Goal: Contribute content: Add original content to the website for others to see

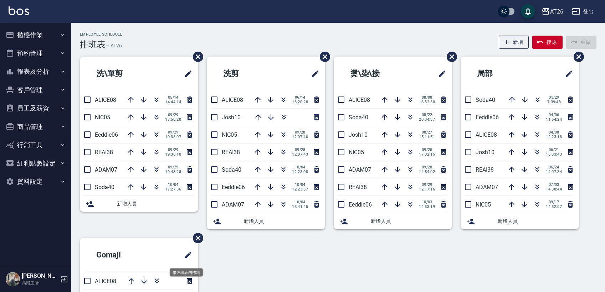
scroll to position [129, 0]
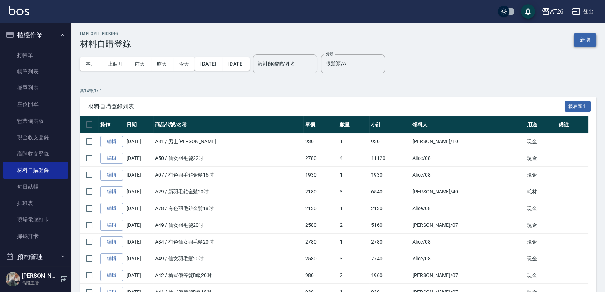
click at [590, 38] on button "新增" at bounding box center [585, 40] width 23 height 13
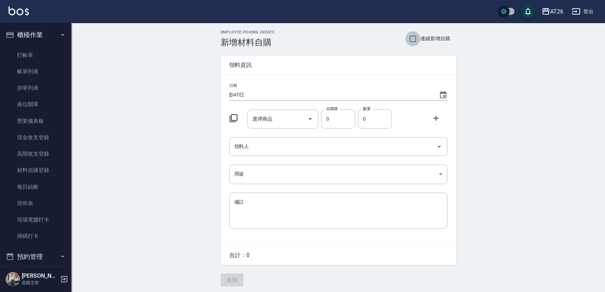
click at [416, 41] on input "連續新增自購" at bounding box center [412, 38] width 15 height 15
checkbox input "true"
click at [287, 120] on input "選擇商品" at bounding box center [278, 119] width 54 height 12
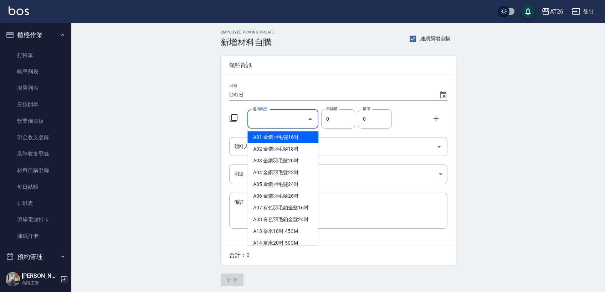
type input "里歐染膏"
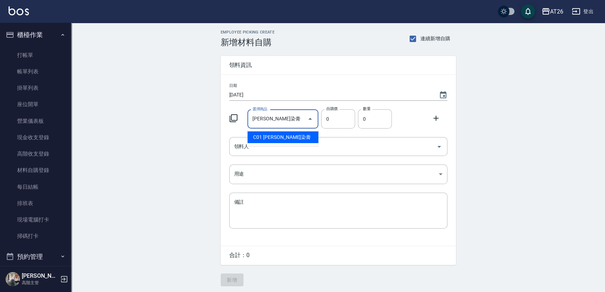
click at [298, 142] on li "C01 里歐染膏" at bounding box center [282, 138] width 71 height 12
type input "90"
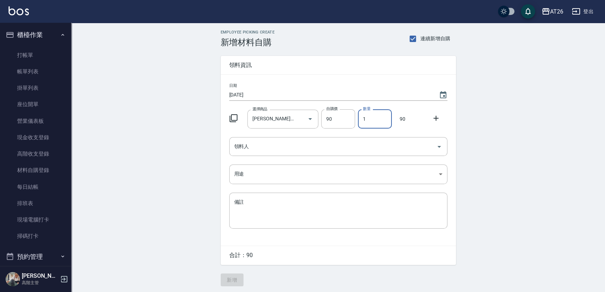
drag, startPoint x: 367, startPoint y: 113, endPoint x: 357, endPoint y: 125, distance: 15.9
click at [357, 125] on div "數量 1 數量" at bounding box center [373, 118] width 37 height 22
type input "63"
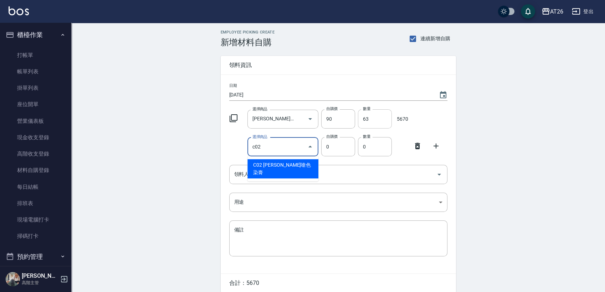
type input "里歐嗆色染膏"
type input "120"
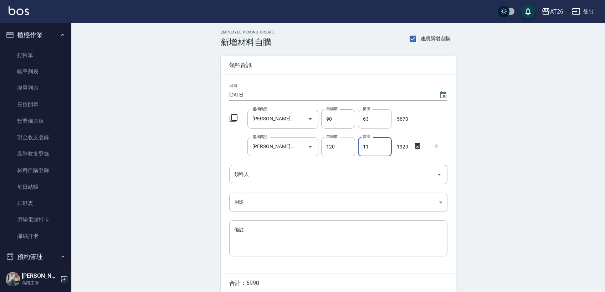
type input "11"
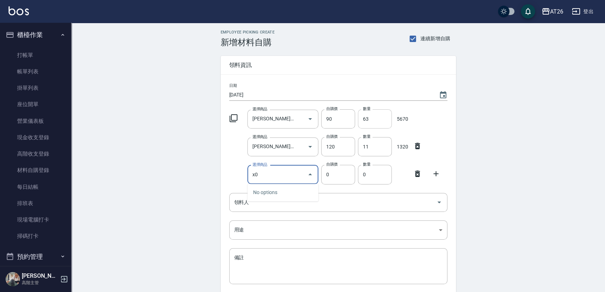
type input "x"
type input "萊卡"
type input "85"
type input "萊卡染膏"
type input "3"
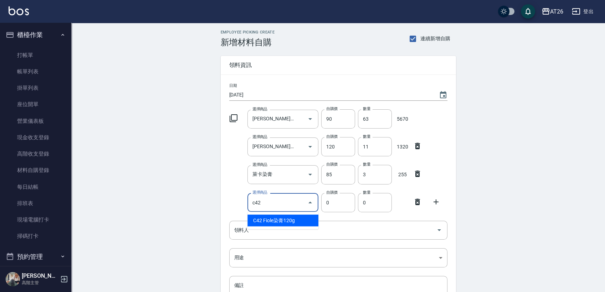
type input "Fiole染膏120g"
type input "188"
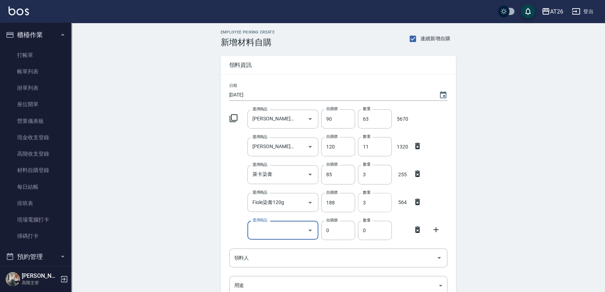
drag, startPoint x: 368, startPoint y: 198, endPoint x: 358, endPoint y: 208, distance: 14.6
click at [358, 208] on input "3" at bounding box center [375, 202] width 34 height 19
click at [287, 221] on div "選擇商品" at bounding box center [282, 230] width 71 height 19
type input "15"
type input "d"
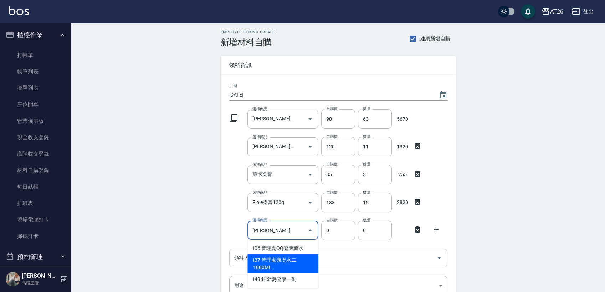
click at [295, 261] on li "I37 管理處康堤水二1000ML" at bounding box center [282, 264] width 71 height 19
type input "管理處康堤水二1000ML"
type input "170"
type input "1"
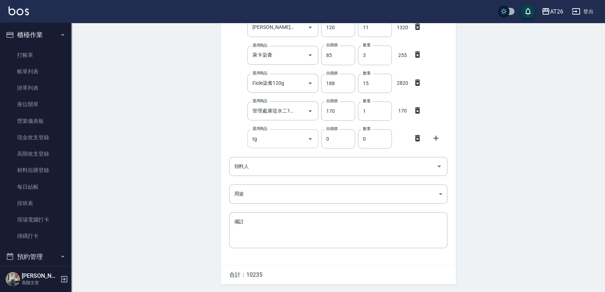
scroll to position [102, 0]
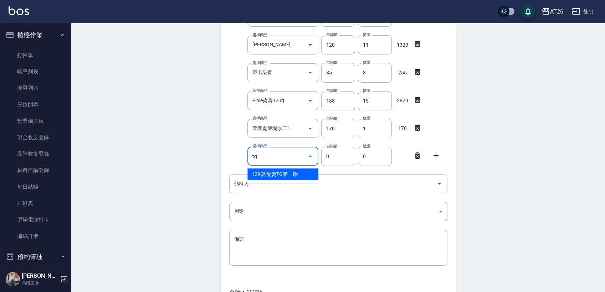
click at [283, 159] on input "tg" at bounding box center [278, 156] width 54 height 12
click at [283, 176] on li "I29 調配燙TG第一劑" at bounding box center [282, 175] width 71 height 12
type input "調配燙TG第一劑"
type input "250"
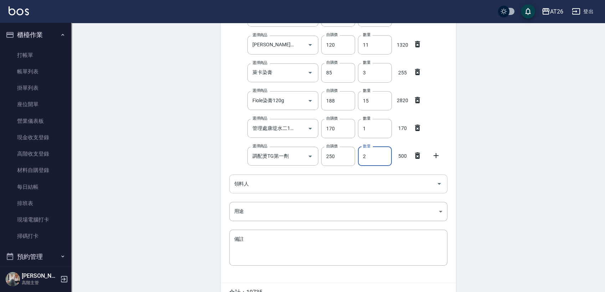
type input "2"
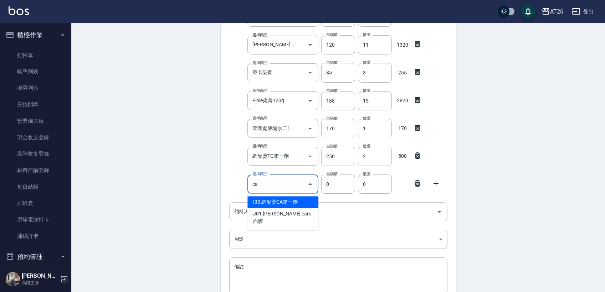
type input "ca"
type input "250"
type input "調配燙CA第一劑"
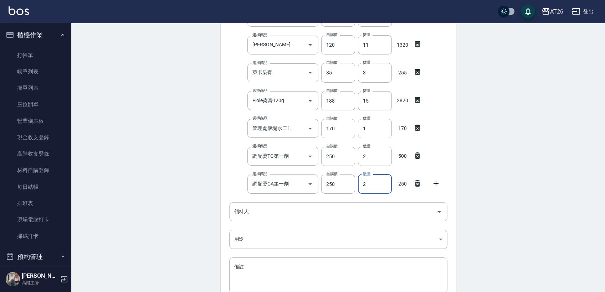
type input "2"
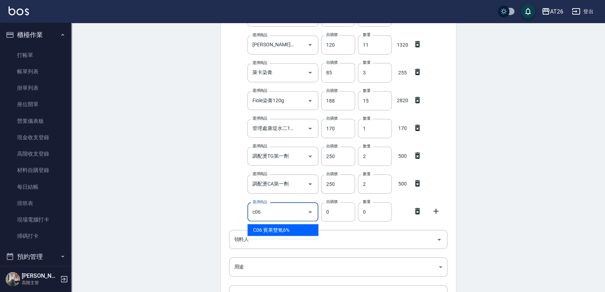
type input "c06"
type input "105"
type input "賓果雙氧6%"
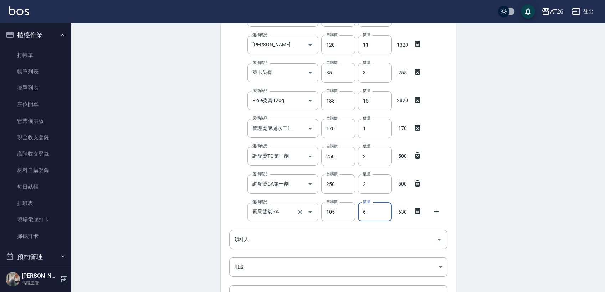
type input "6"
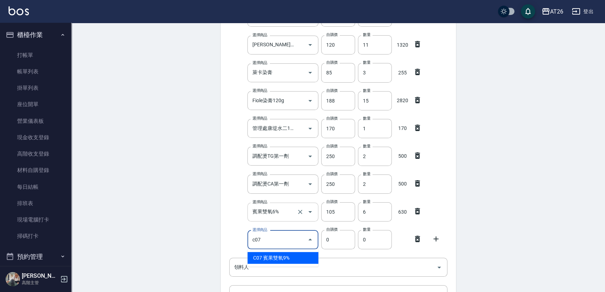
type input "c07"
type input "105"
type input "賓果雙氧9%"
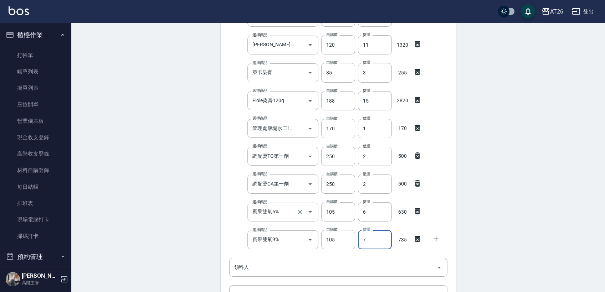
type input "7"
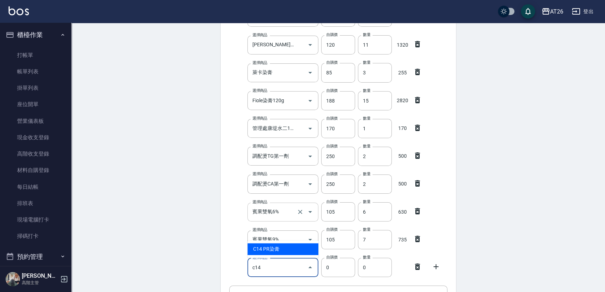
type input "c14"
type input "85"
type input "PR染膏"
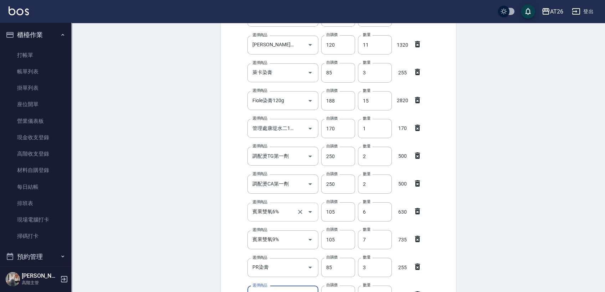
scroll to position [112, 0]
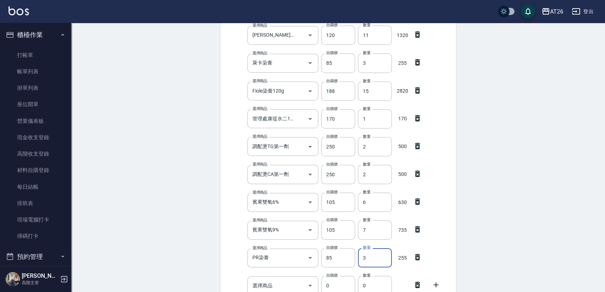
drag, startPoint x: 372, startPoint y: 259, endPoint x: 360, endPoint y: 259, distance: 12.5
click at [360, 259] on input "3" at bounding box center [375, 258] width 34 height 19
type input "15"
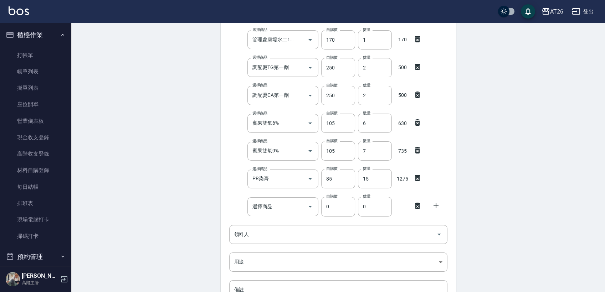
scroll to position [191, 0]
click at [278, 206] on input "選擇商品" at bounding box center [278, 206] width 54 height 12
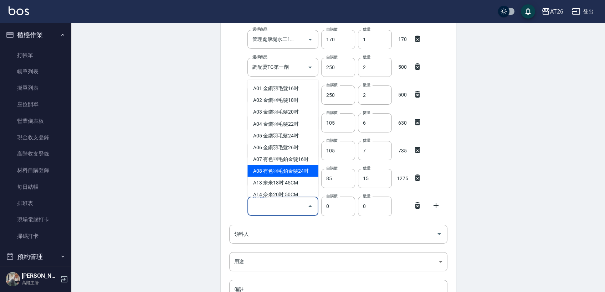
click at [220, 186] on div "Employee Picking Create 新增材料自購 連續新增自購 領料資訊 日期 2025/10/05 選擇商品 里歐染膏 選擇商品 自購價 90 …" at bounding box center [339, 106] width 250 height 549
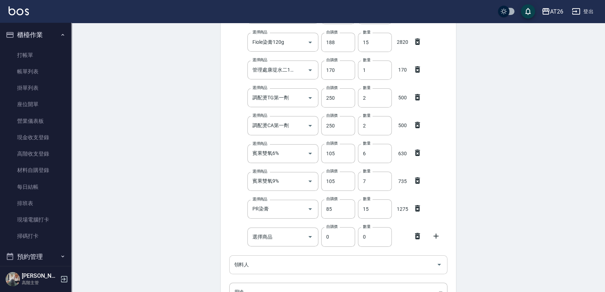
scroll to position [231, 0]
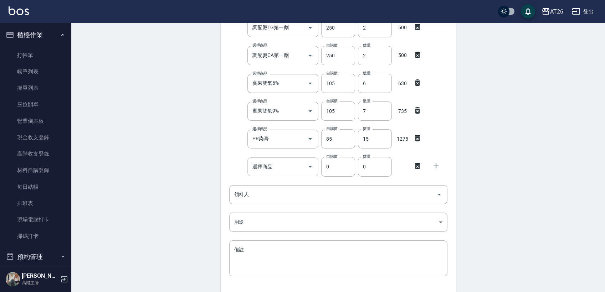
click at [263, 168] on input "選擇商品" at bounding box center [278, 167] width 54 height 12
type input "6"
click at [267, 184] on li "D15 明佳麗6號泡沫" at bounding box center [282, 185] width 71 height 12
type input "明佳麗6號泡沫"
type input "327"
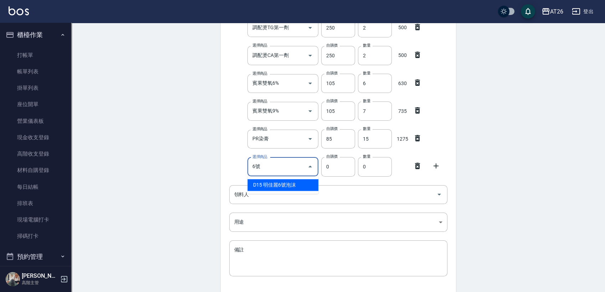
type input "1"
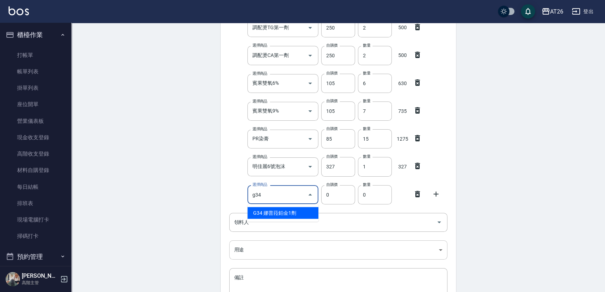
type input "g34"
type input "1170"
type input "娜普菈鉑金1劑"
type input "1"
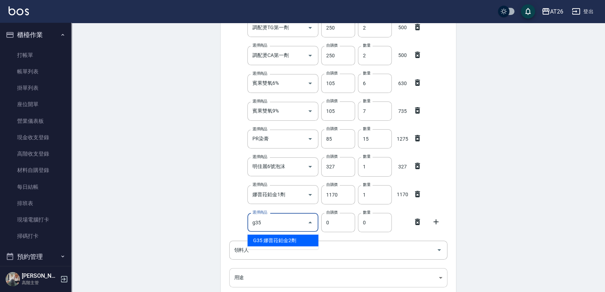
type input "g35"
type input "520"
type input "娜普菈鉑金2劑"
type input "1"
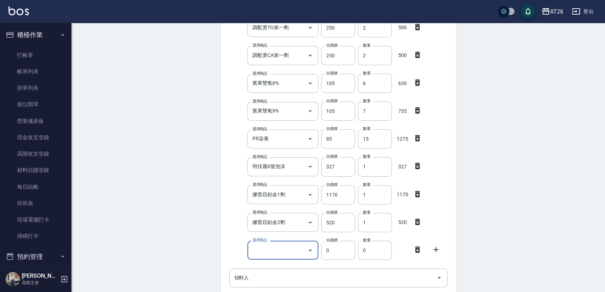
click at [416, 253] on icon at bounding box center [417, 250] width 9 height 9
click at [436, 224] on icon at bounding box center [436, 222] width 5 height 5
drag, startPoint x: 283, startPoint y: 246, endPoint x: 287, endPoint y: 249, distance: 4.6
click at [283, 246] on input "選擇商品" at bounding box center [278, 250] width 54 height 12
type input "v"
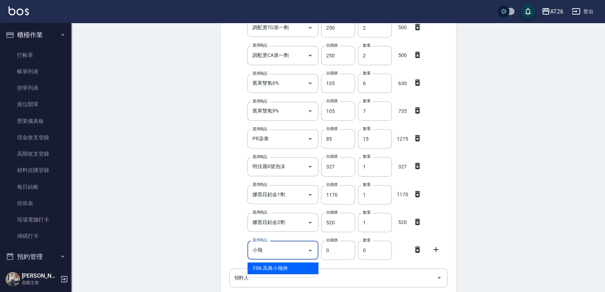
click at [275, 263] on li "F06 高典小飛俠" at bounding box center [282, 269] width 71 height 12
click at [277, 268] on div "日期 2025/10/05 選擇商品 里歐染膏 選擇商品 自購價 90 自購價 數量 63 數量 5670 選擇商品 里歐嗆色染膏 選擇商品 自購價 120 …" at bounding box center [338, 110] width 235 height 533
type input "高典小飛俠"
type input "160"
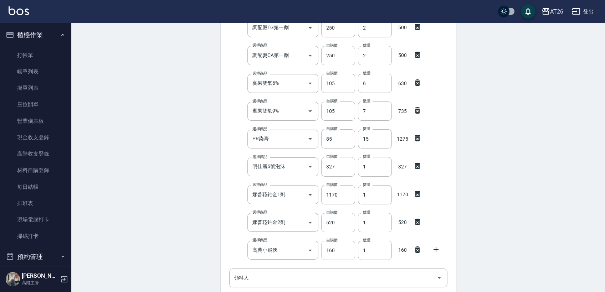
drag, startPoint x: 372, startPoint y: 254, endPoint x: 351, endPoint y: 254, distance: 21.4
click at [352, 254] on div "選擇商品 高典小飛俠 選擇商品 自購價 160 自購價 數量 1 數量 160" at bounding box center [336, 249] width 221 height 22
type input "3"
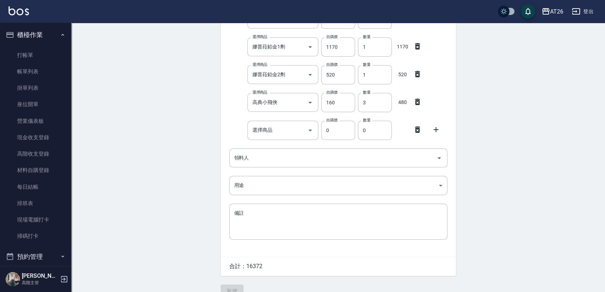
scroll to position [392, 0]
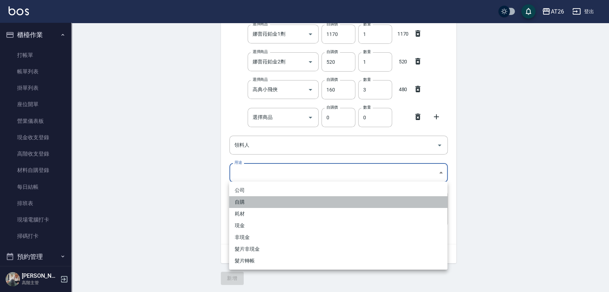
click at [248, 200] on li "自購" at bounding box center [338, 202] width 218 height 12
type input "自購"
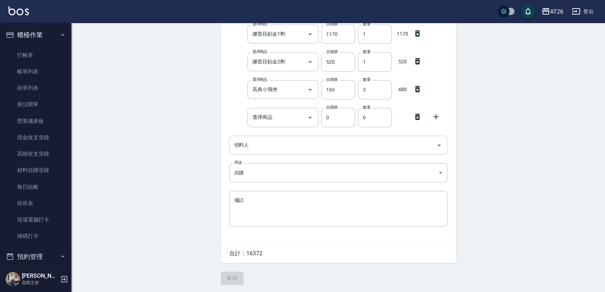
click at [274, 149] on input "領料人" at bounding box center [332, 145] width 201 height 12
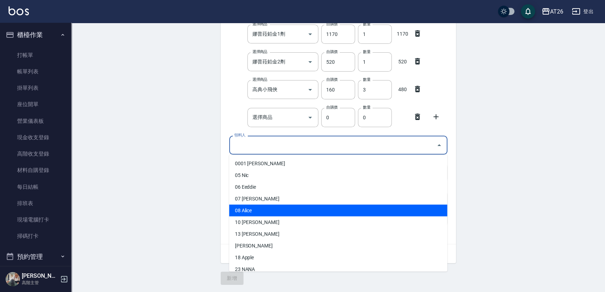
click at [259, 208] on li "08 Alice" at bounding box center [338, 211] width 218 height 12
type input "Alice"
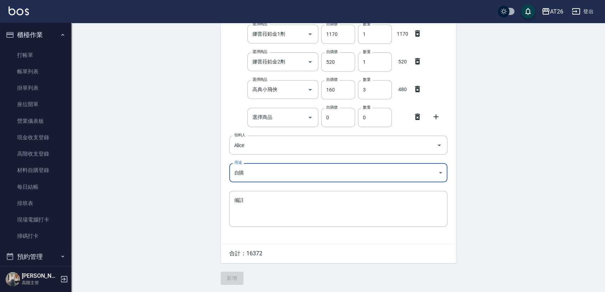
drag, startPoint x: 416, startPoint y: 118, endPoint x: 408, endPoint y: 119, distance: 8.3
click at [416, 118] on icon at bounding box center [417, 117] width 5 height 6
click at [234, 277] on button "新增" at bounding box center [232, 278] width 23 height 13
